Goal: Transaction & Acquisition: Purchase product/service

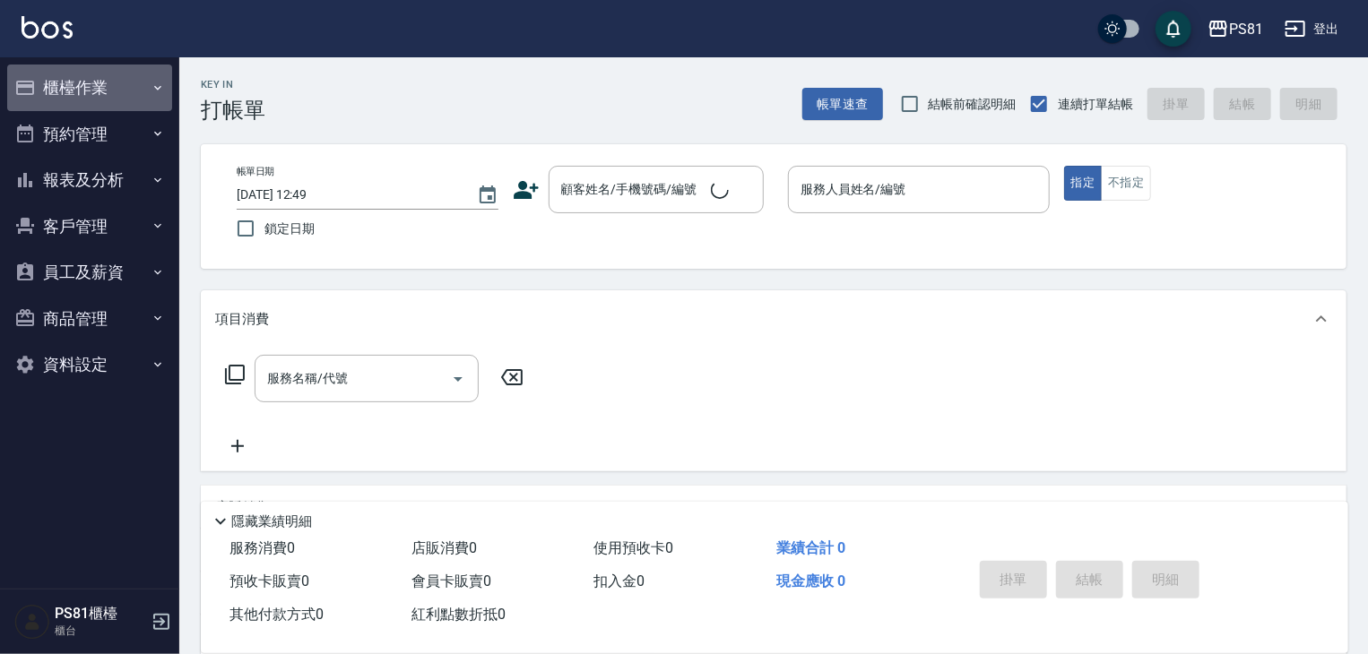
click at [47, 96] on button "櫃檯作業" at bounding box center [89, 88] width 165 height 47
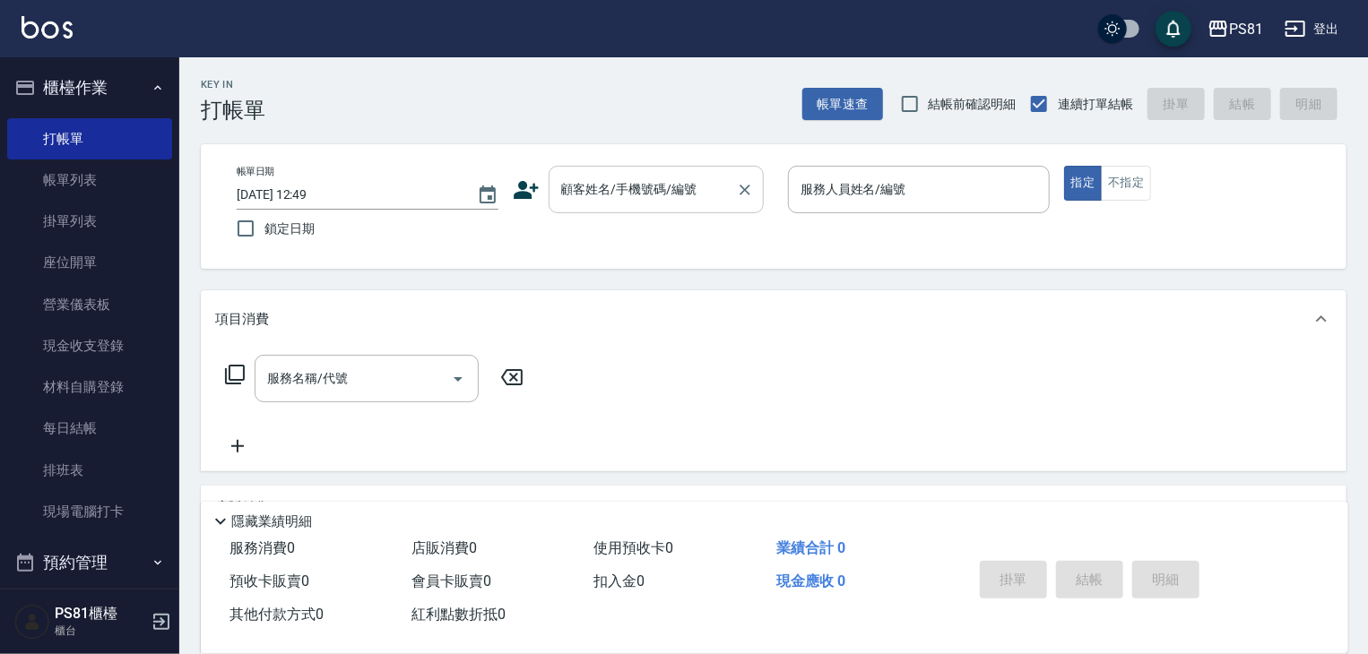
click at [667, 205] on div "顧客姓名/手機號碼/編號" at bounding box center [656, 190] width 215 height 48
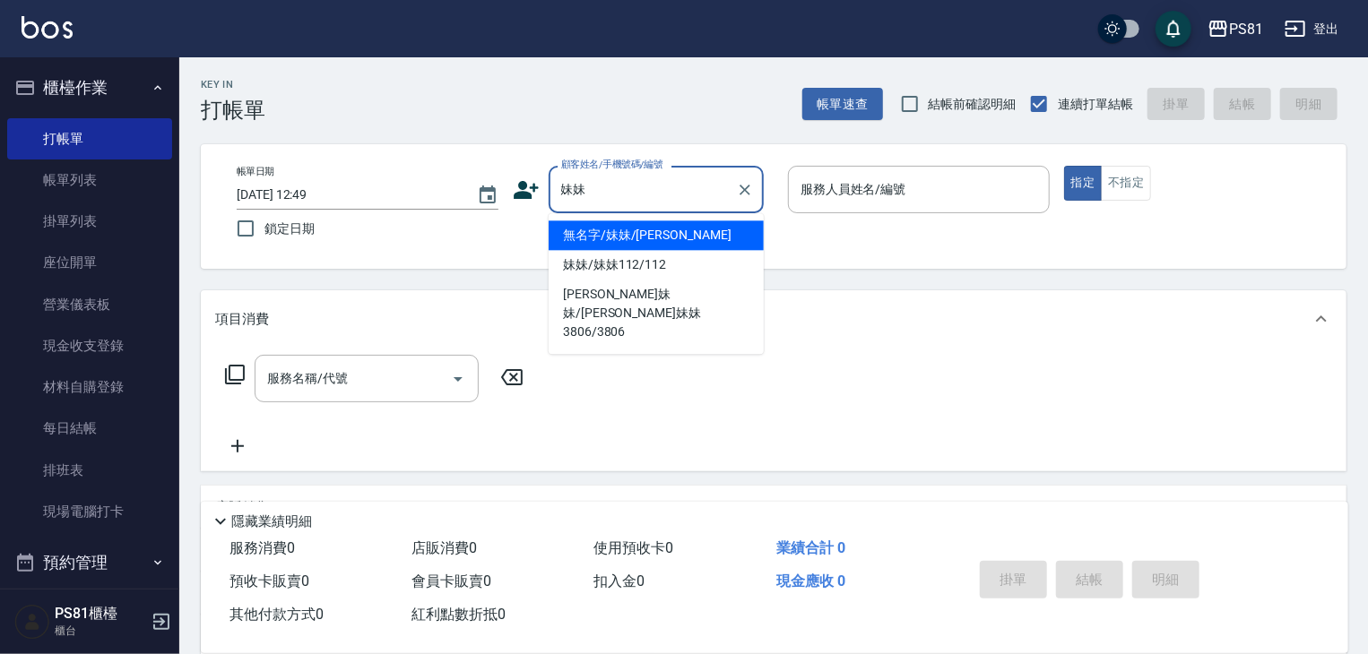
click at [697, 242] on li "無名字/妹妹/[PERSON_NAME]" at bounding box center [656, 235] width 215 height 30
type input "無名字/妹妹/[PERSON_NAME]"
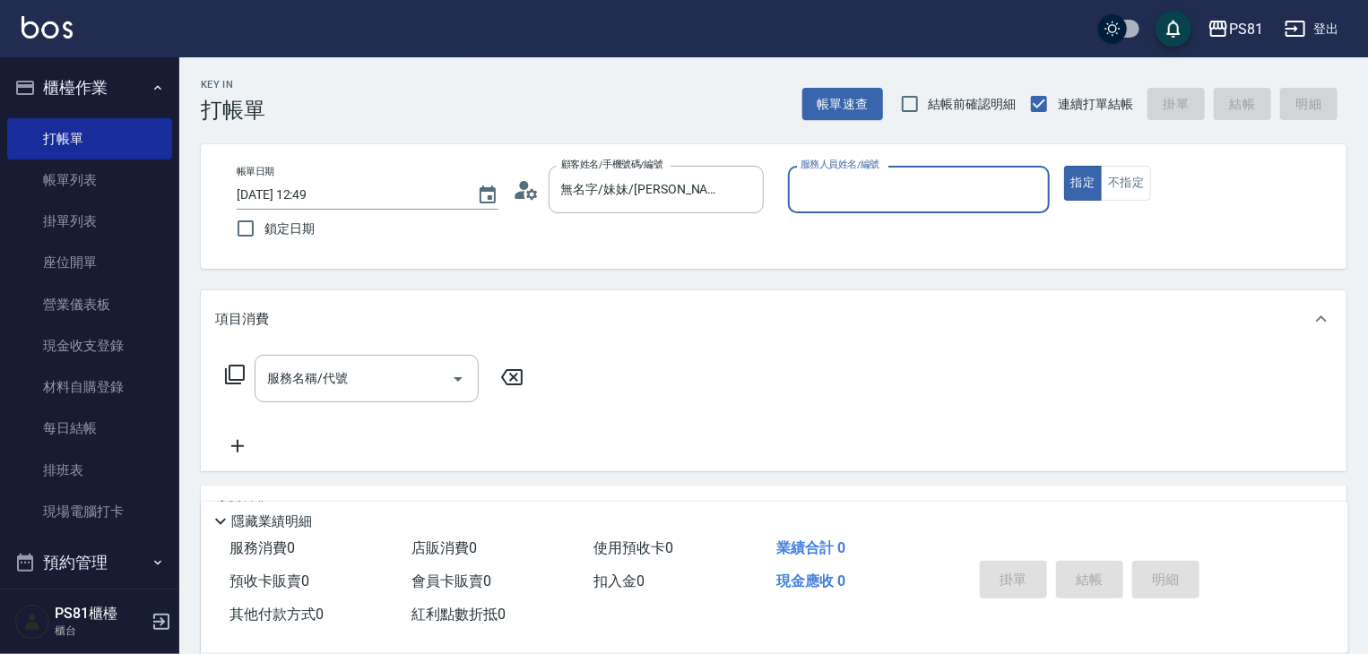
click at [958, 186] on input "服務人員姓名/編號" at bounding box center [919, 189] width 246 height 31
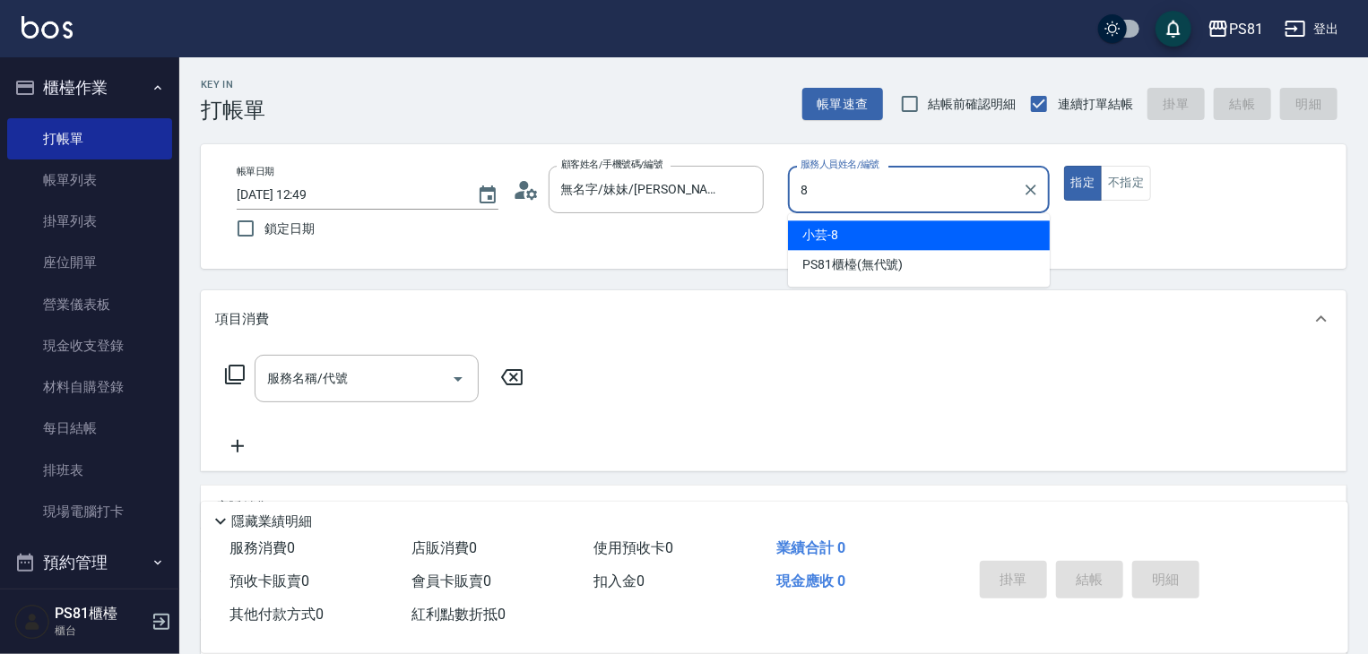
type input "小芸-8"
type button "true"
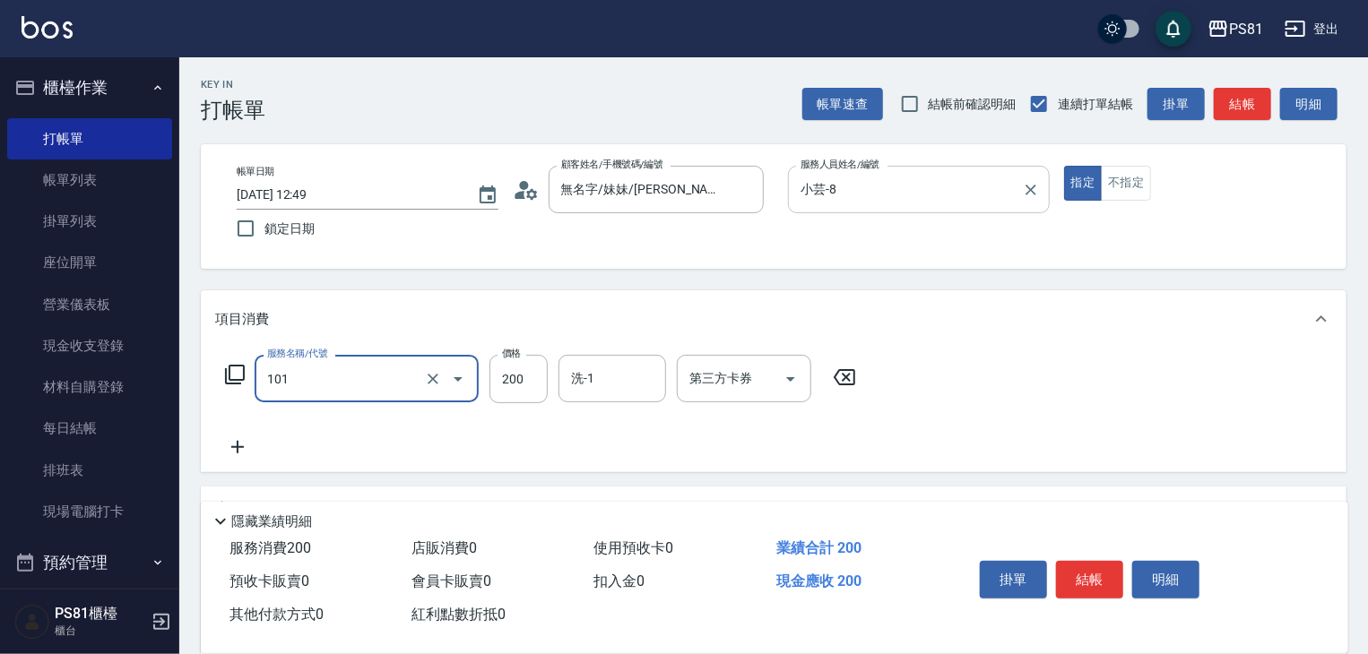
type input "一般洗髮(101)"
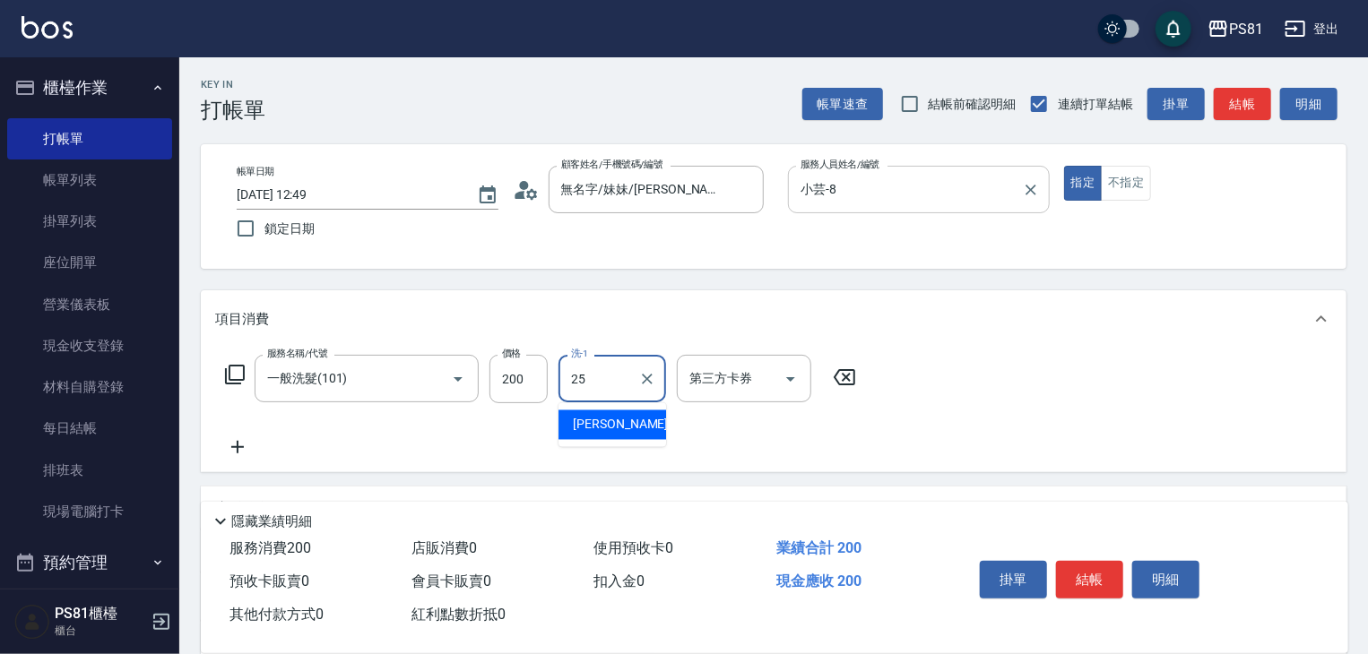
type input "妮可-25"
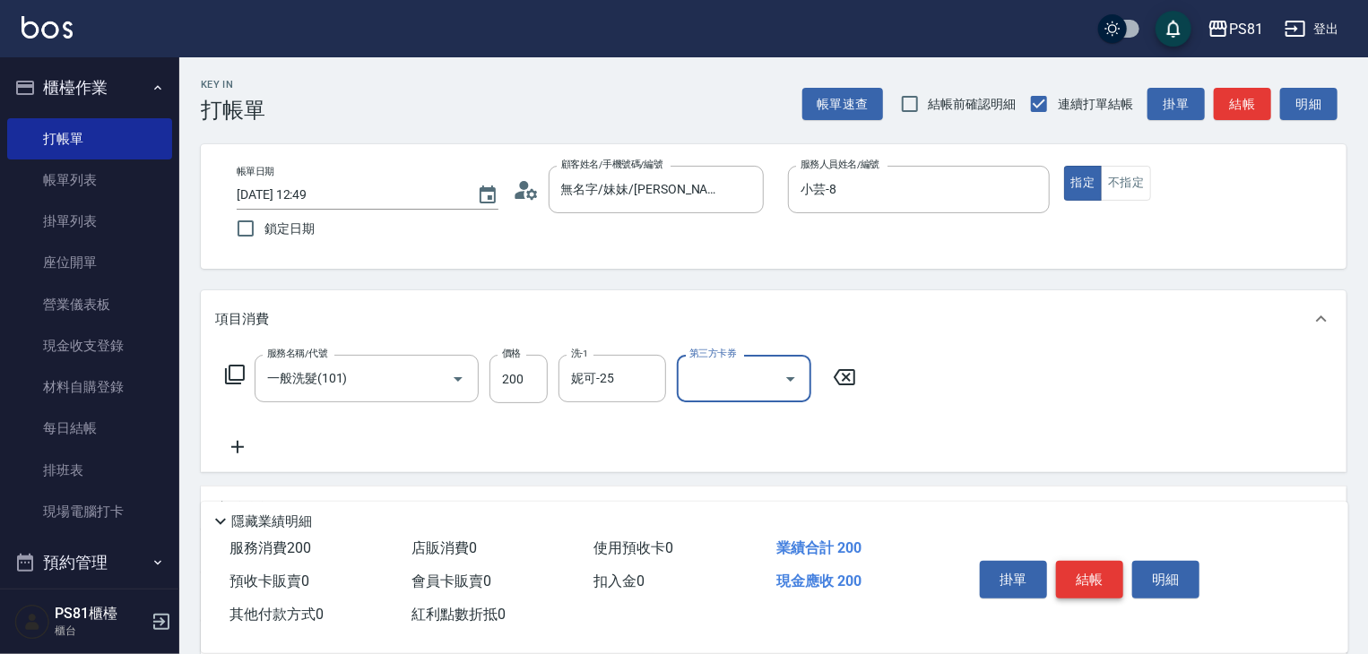
click at [1105, 575] on button "結帳" at bounding box center [1089, 580] width 67 height 38
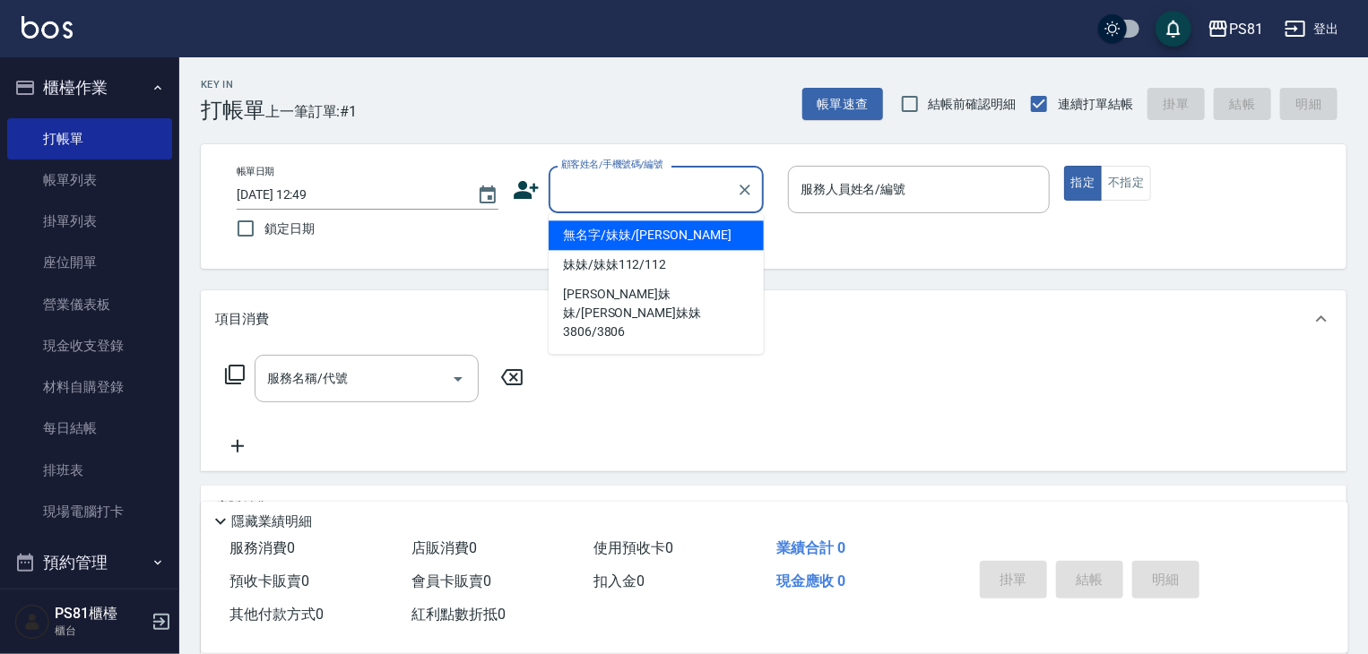
drag, startPoint x: 642, startPoint y: 200, endPoint x: 610, endPoint y: 176, distance: 40.3
click at [631, 192] on input "顧客姓名/手機號碼/編號" at bounding box center [643, 189] width 172 height 31
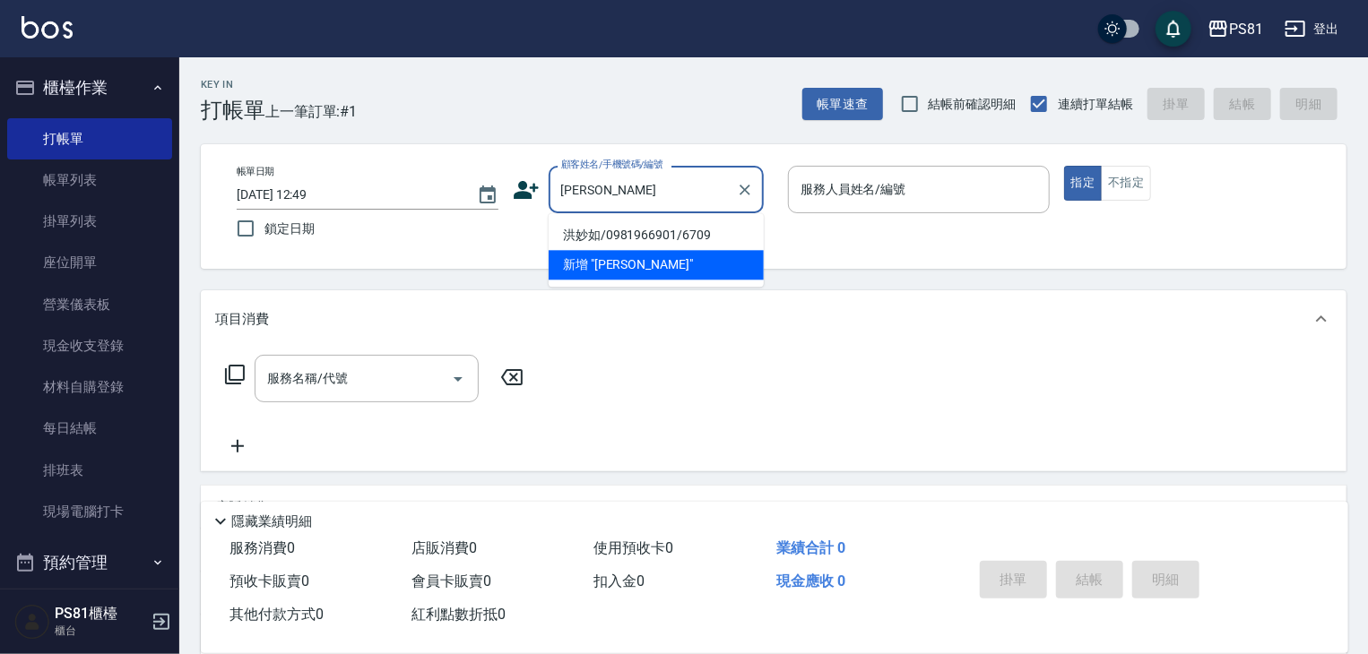
click at [626, 234] on li "洪妙如/0981966901/6709" at bounding box center [656, 235] width 215 height 30
type input "洪妙如/0981966901/6709"
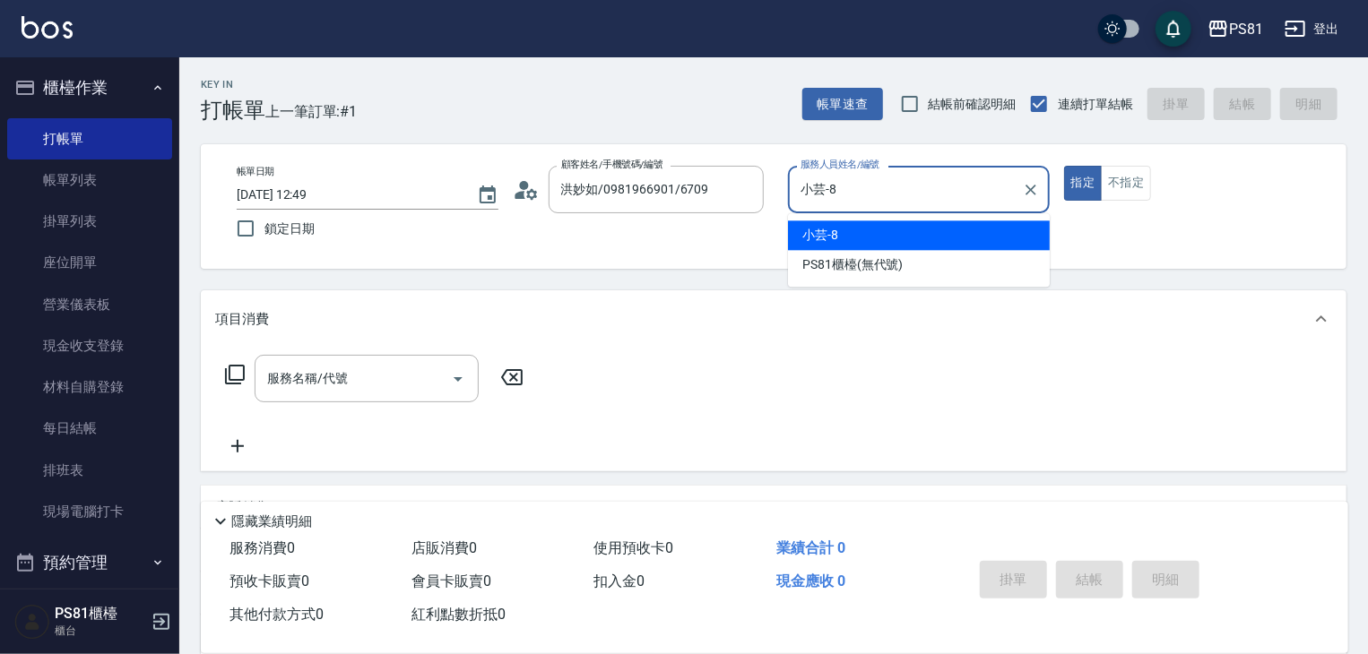
type input "小芸-8"
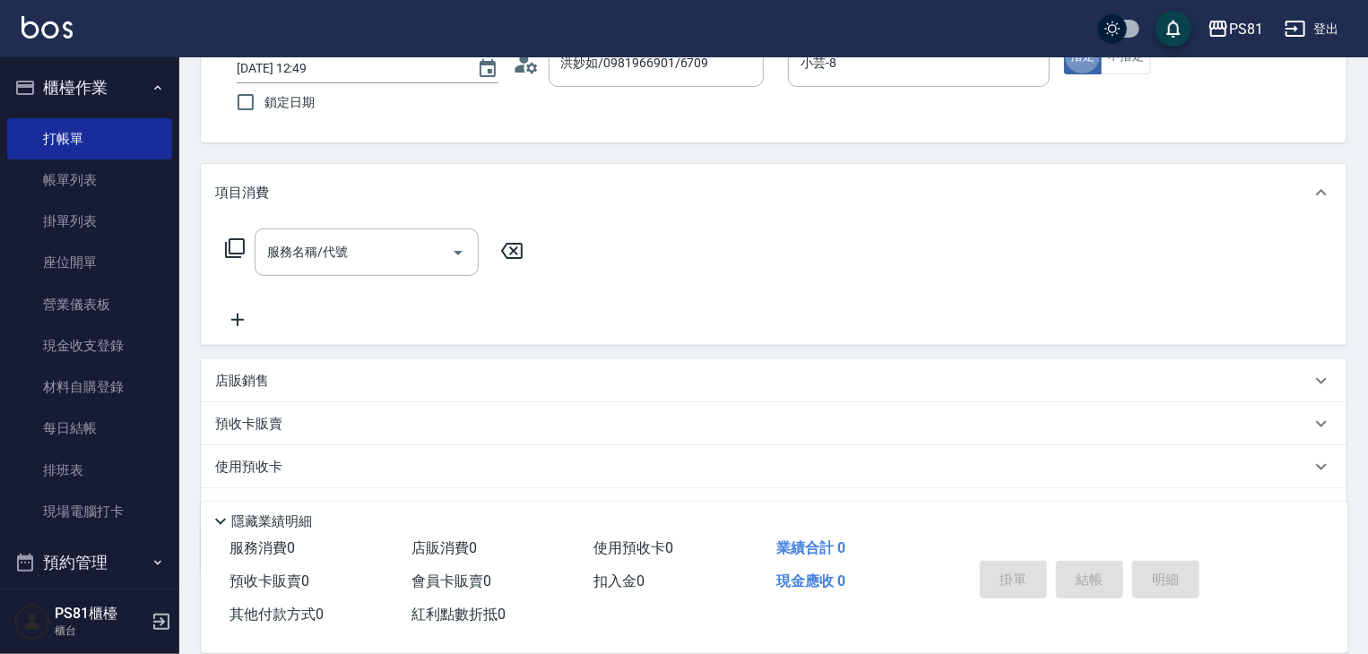
scroll to position [179, 0]
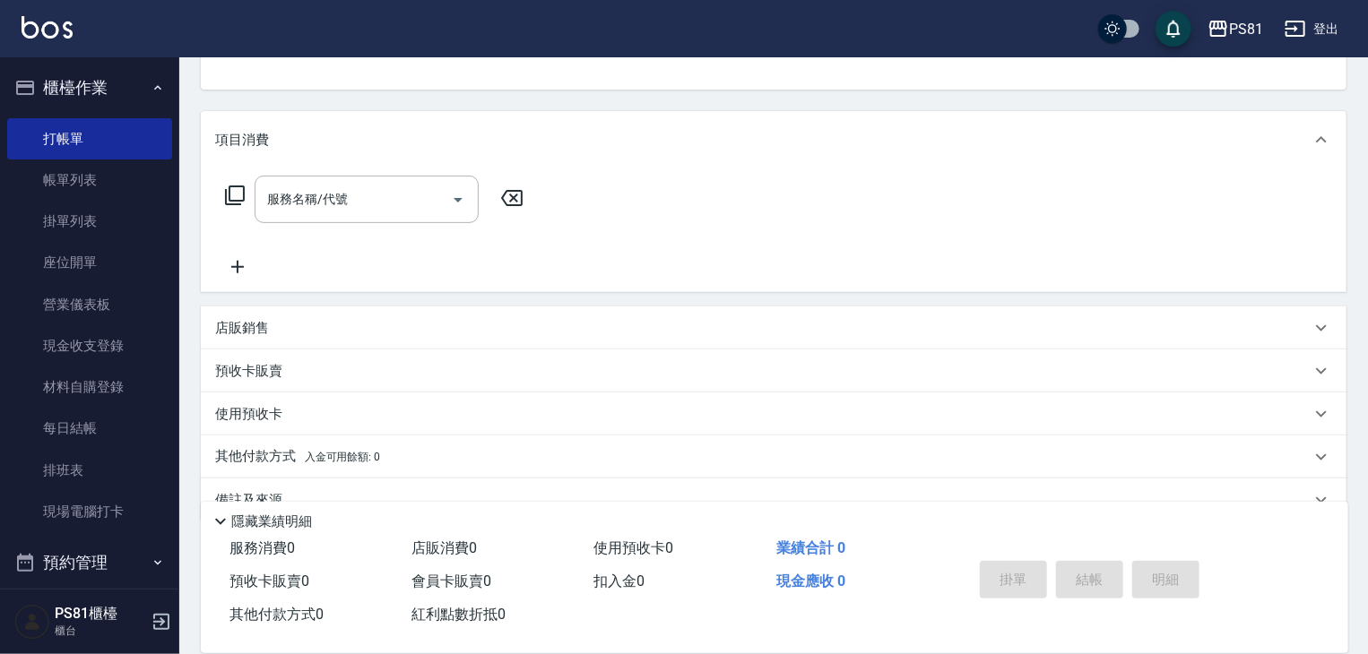
click at [298, 324] on div "店販銷售" at bounding box center [762, 328] width 1095 height 19
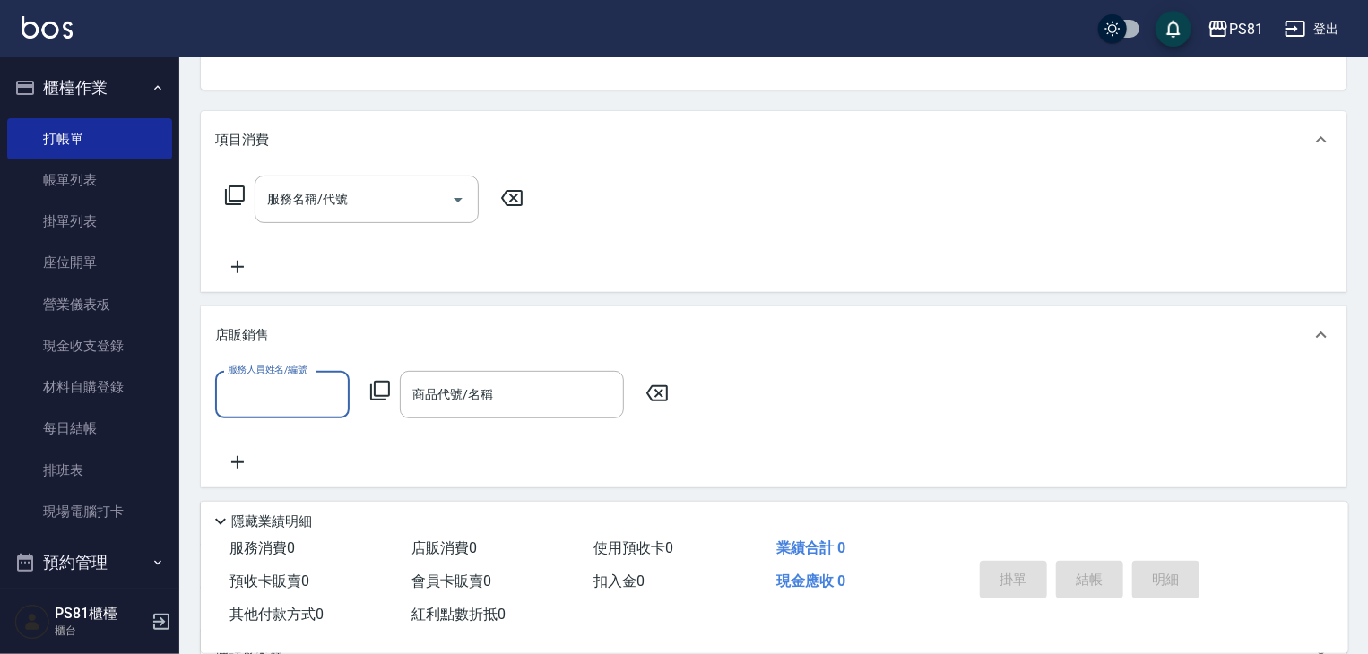
scroll to position [0, 0]
click at [307, 414] on div "服務人員姓名/編號" at bounding box center [282, 395] width 134 height 48
type input "小芸-8"
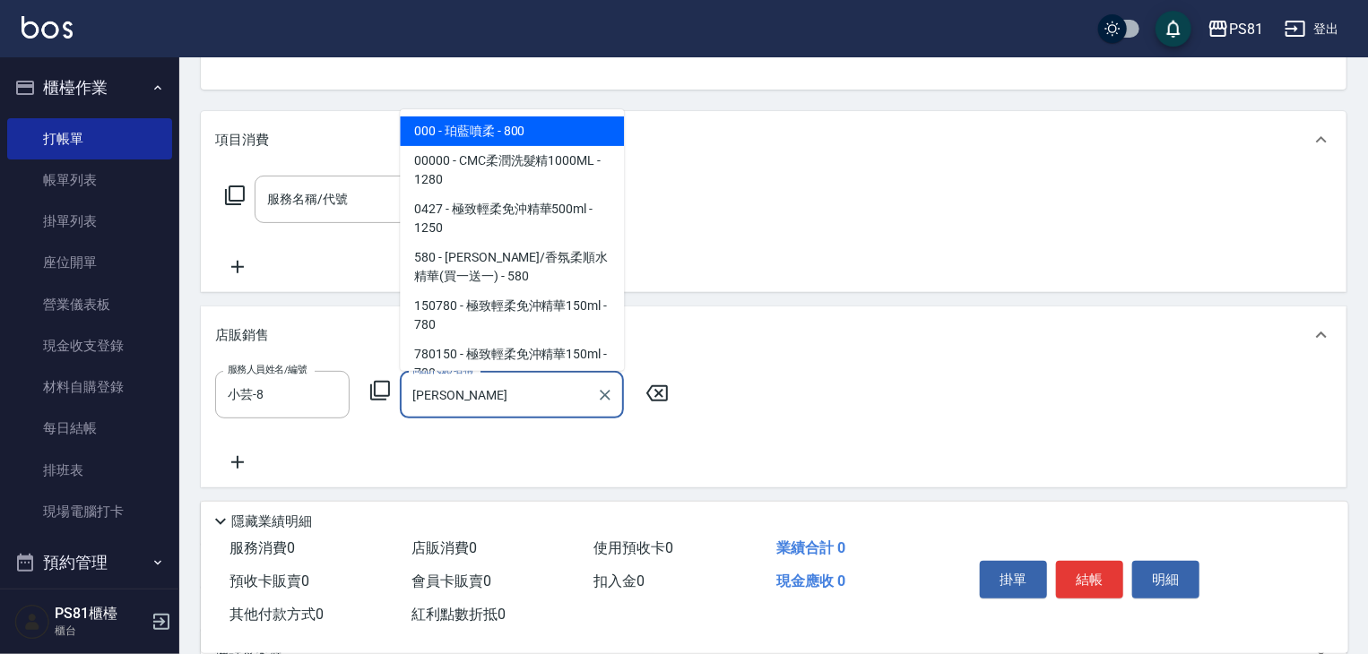
click at [575, 125] on span "000 - 珀藍噴柔 - 800" at bounding box center [512, 132] width 224 height 30
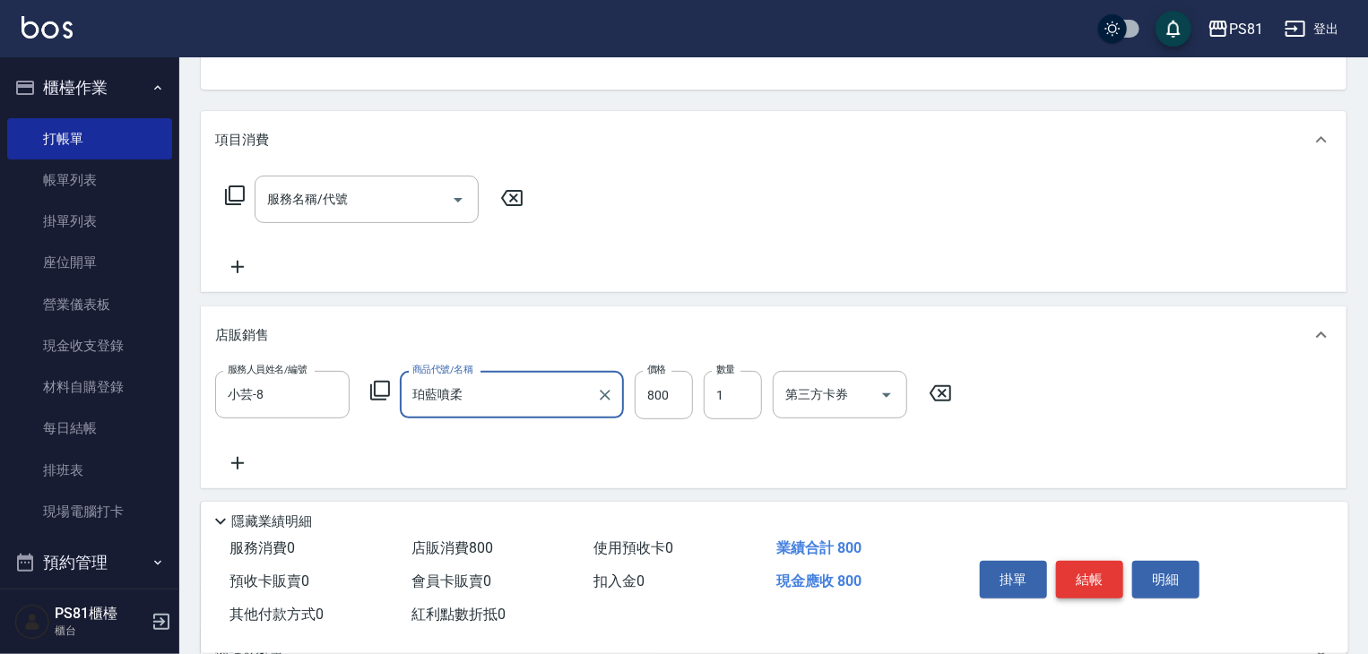
type input "珀藍噴柔"
click at [1086, 577] on button "結帳" at bounding box center [1089, 580] width 67 height 38
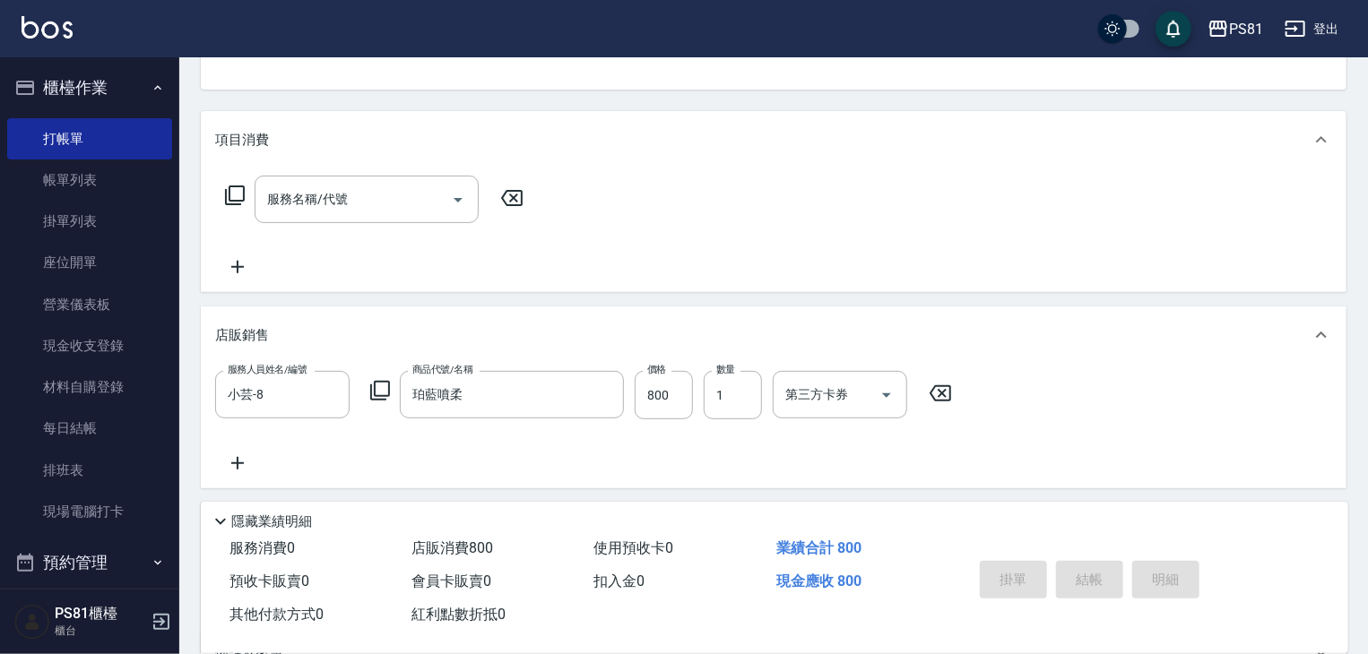
type input "[DATE] 13:25"
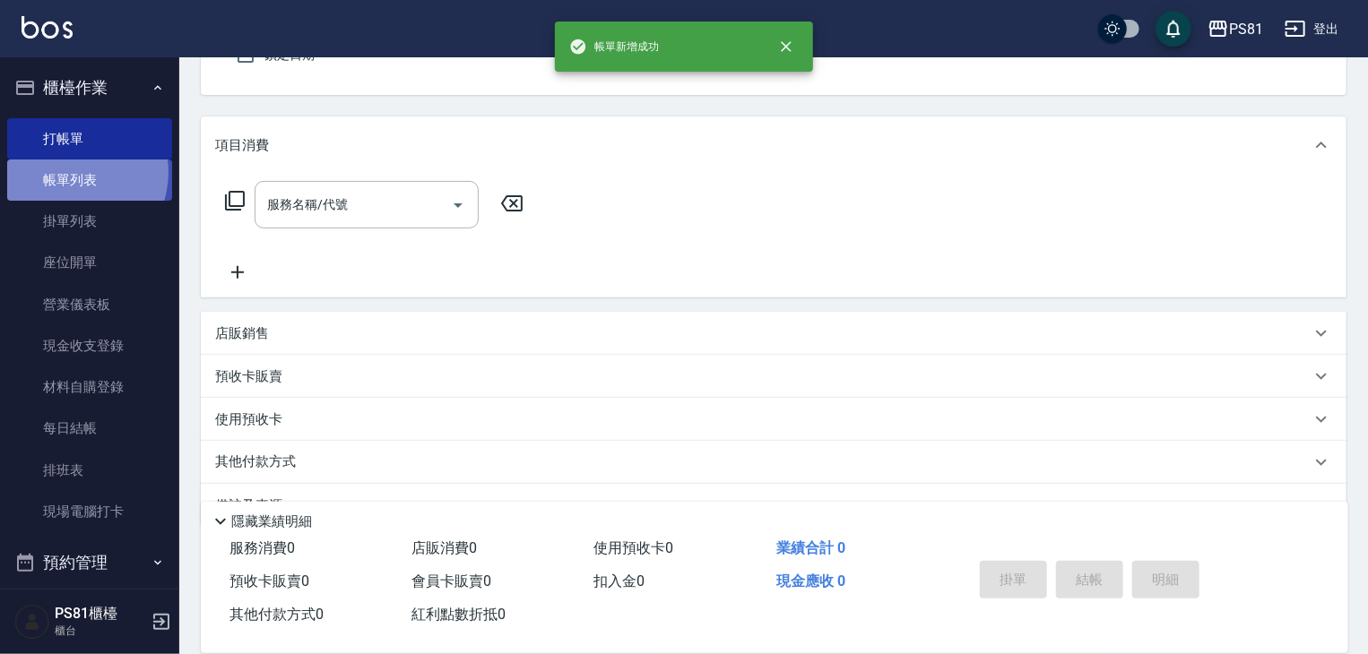
click at [68, 172] on link "帳單列表" at bounding box center [89, 180] width 165 height 41
